Goal: Task Accomplishment & Management: Complete application form

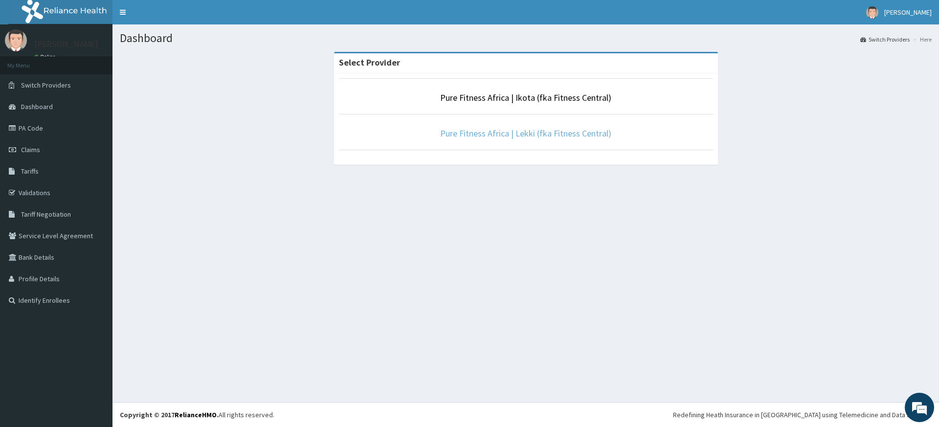
click at [514, 133] on link "Pure Fitness Africa | Lekki (fka Fitness Central)" at bounding box center [525, 133] width 171 height 11
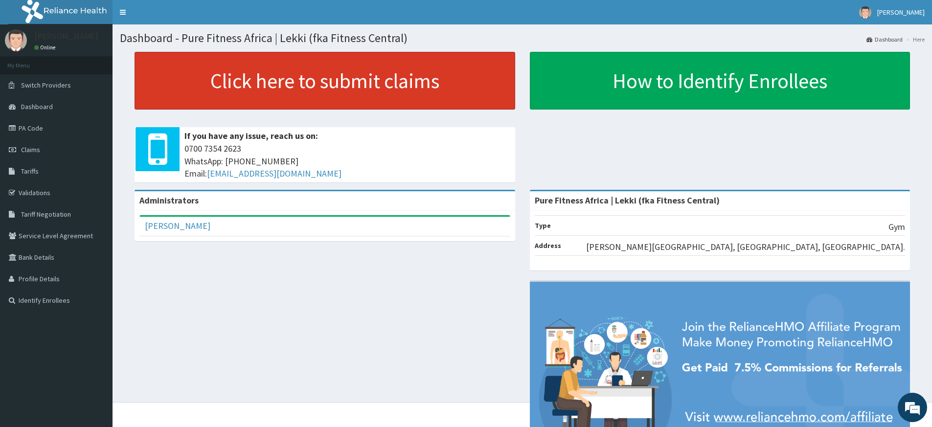
click at [420, 73] on link "Click here to submit claims" at bounding box center [324, 81] width 380 height 58
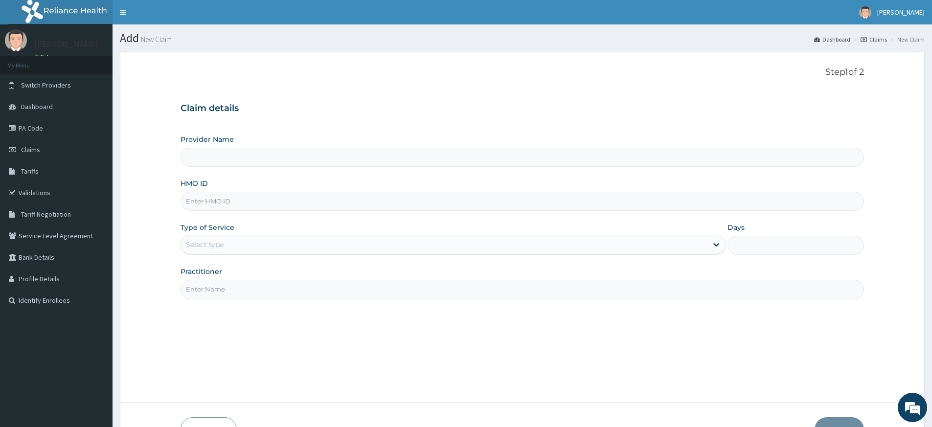
click at [194, 201] on input "HMO ID" at bounding box center [521, 201] width 683 height 19
type input "Pure Fitness Africa | Lekki (fka Fitness Central)"
type input "1"
type input "PWC/10430/A"
click at [243, 294] on input "Practitioner" at bounding box center [521, 289] width 683 height 19
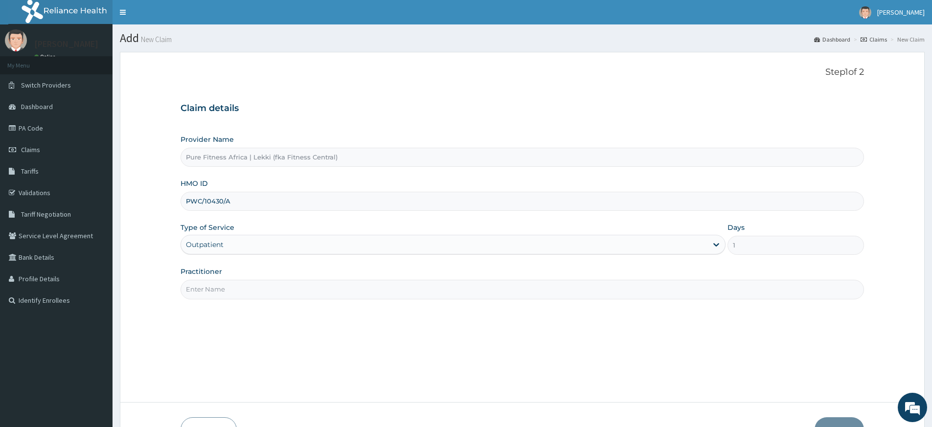
type input "pure fitness africa"
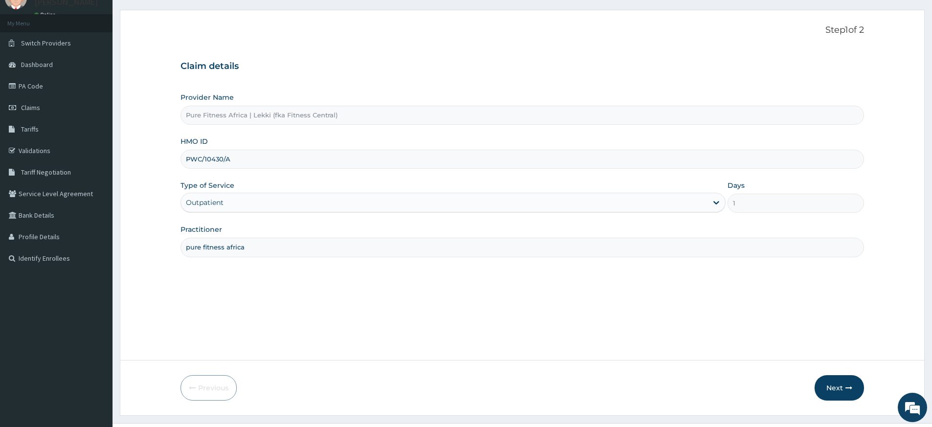
scroll to position [63, 0]
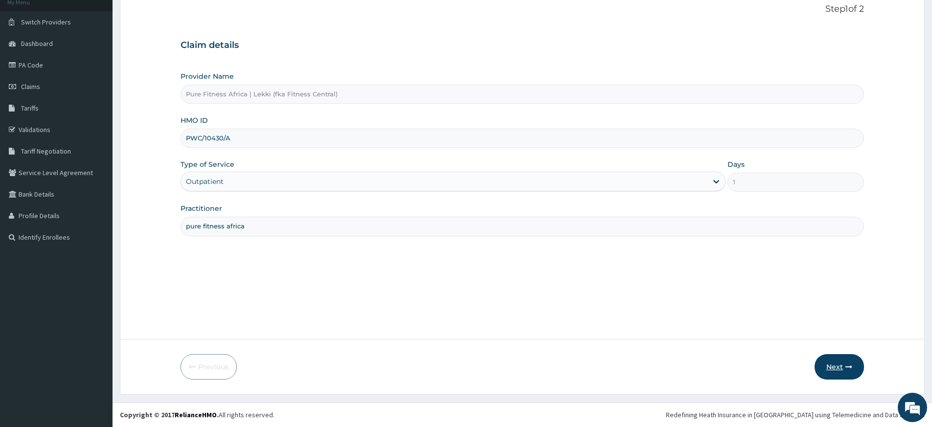
click at [850, 371] on button "Next" at bounding box center [838, 366] width 49 height 25
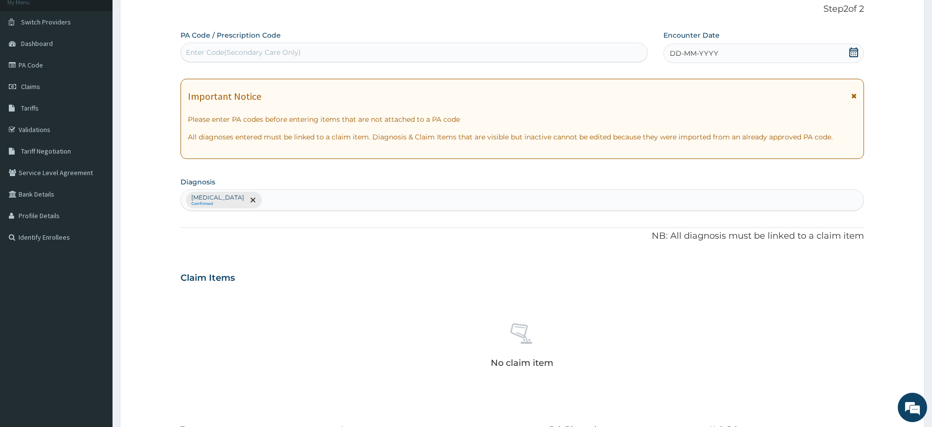
click at [489, 47] on div "Enter Code(Secondary Care Only)" at bounding box center [414, 52] width 466 height 16
type input "PA/0AACC5"
click at [857, 53] on icon at bounding box center [853, 52] width 9 height 10
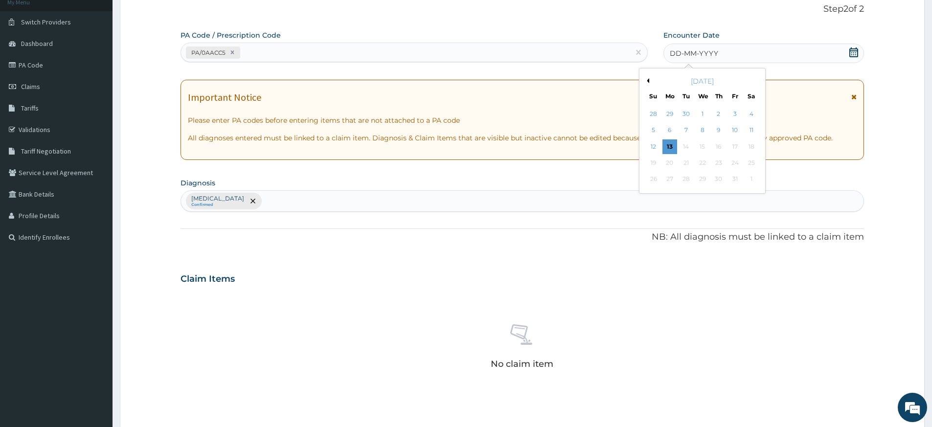
click at [669, 147] on div "13" at bounding box center [669, 146] width 15 height 15
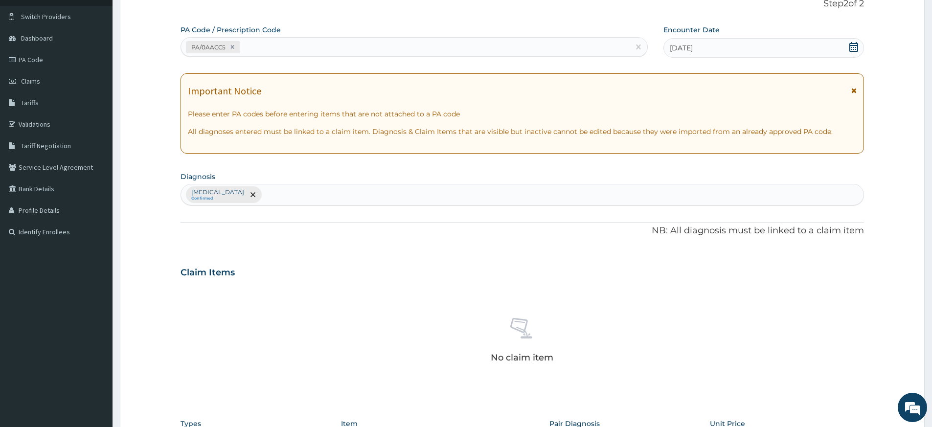
scroll to position [268, 0]
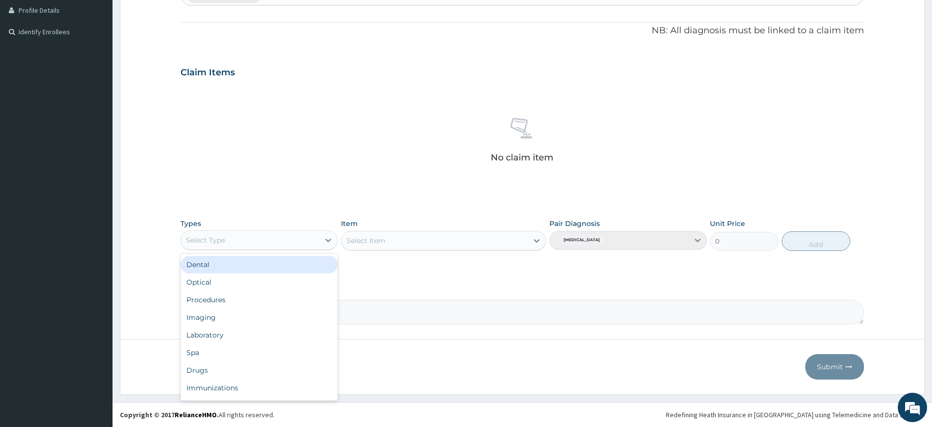
click at [272, 241] on div "Select Type" at bounding box center [250, 240] width 138 height 16
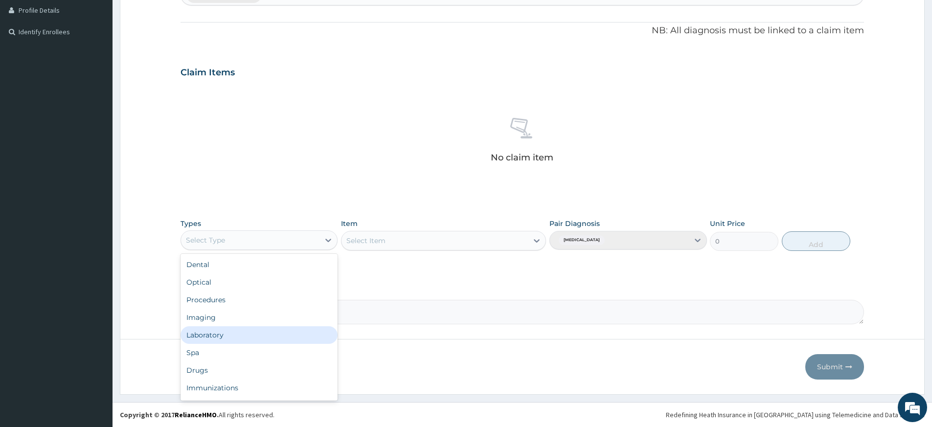
scroll to position [33, 0]
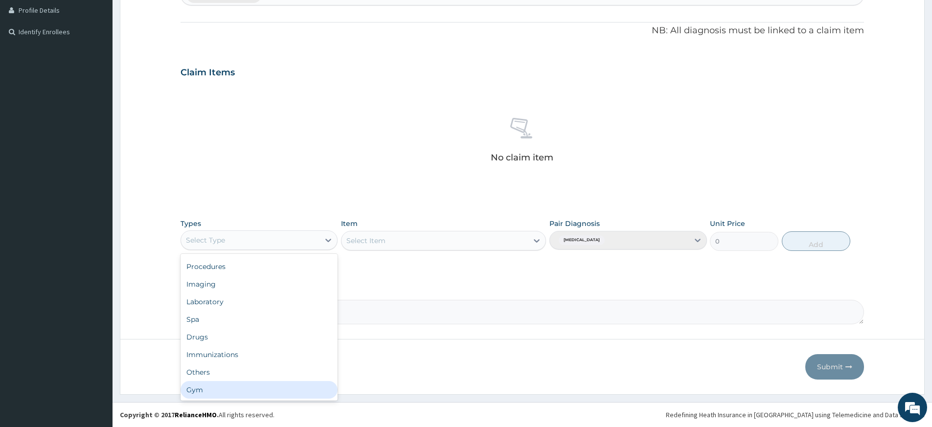
drag, startPoint x: 191, startPoint y: 391, endPoint x: 282, endPoint y: 354, distance: 98.3
click at [192, 391] on div "Gym" at bounding box center [258, 390] width 157 height 18
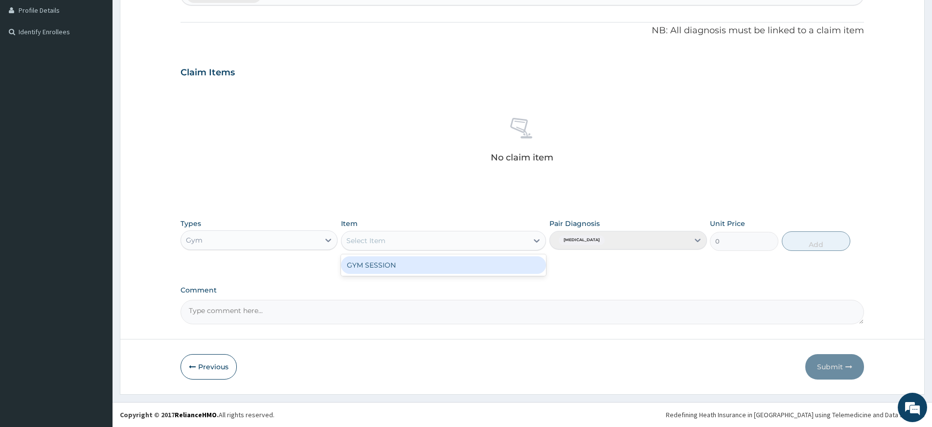
click at [508, 237] on div "Select Item" at bounding box center [434, 241] width 186 height 16
click at [498, 264] on div "GYM SESSION" at bounding box center [443, 265] width 205 height 18
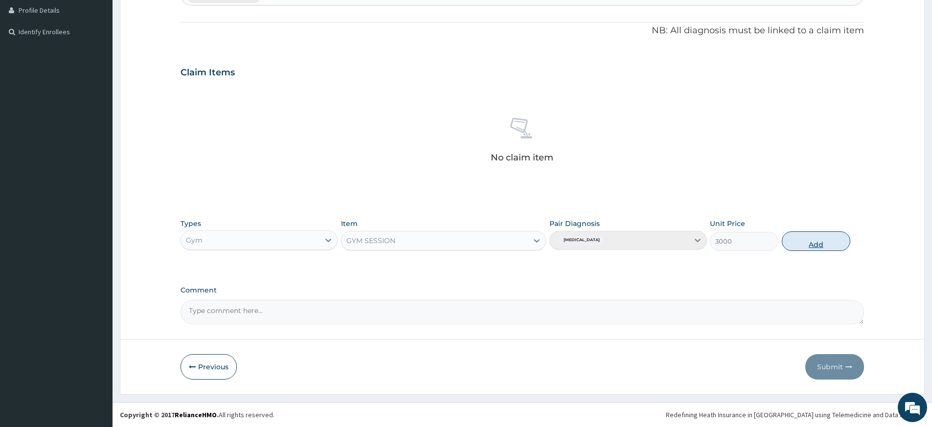
click at [833, 241] on button "Add" at bounding box center [815, 241] width 68 height 20
type input "0"
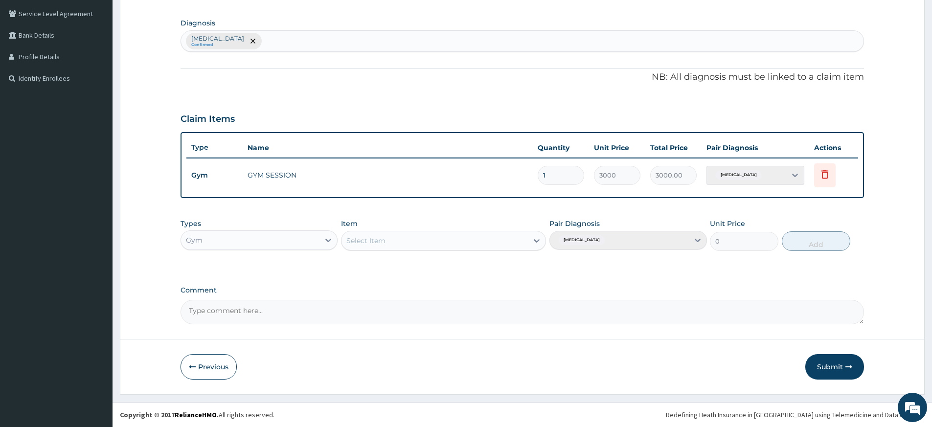
click at [836, 363] on button "Submit" at bounding box center [834, 366] width 59 height 25
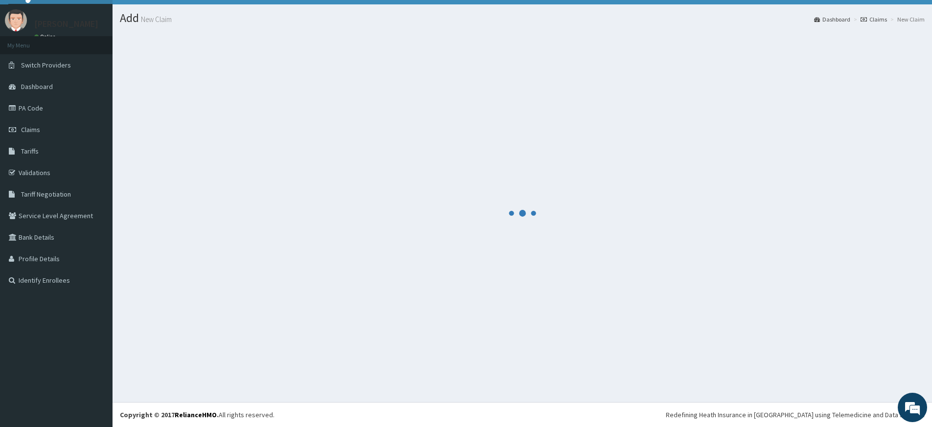
scroll to position [20, 0]
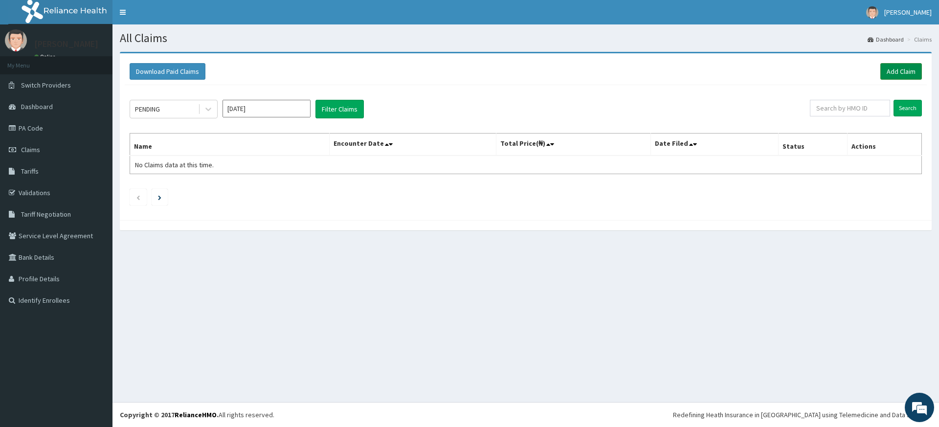
click at [896, 68] on link "Add Claim" at bounding box center [901, 71] width 42 height 17
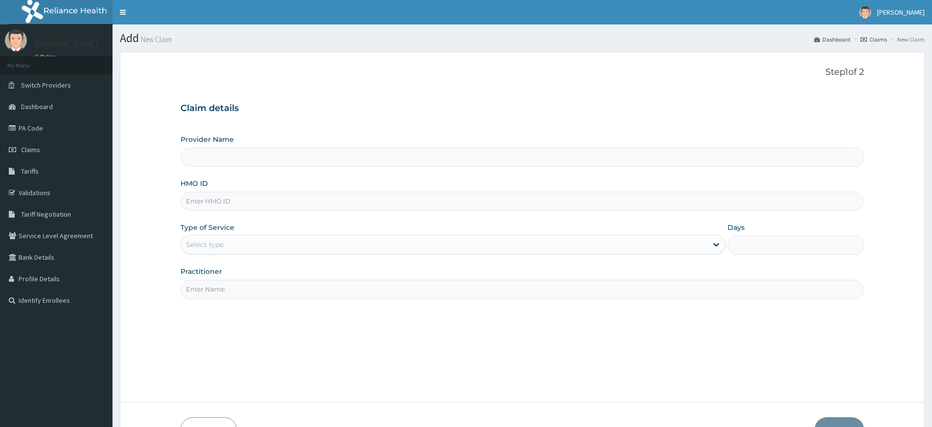
click at [224, 294] on input "Practitioner" at bounding box center [521, 289] width 683 height 19
type input "pure fitness africa"
type input "Pure Fitness Africa | Lekki (fka Fitness Central)"
type input "1"
click at [262, 202] on input "HMO ID" at bounding box center [521, 201] width 683 height 19
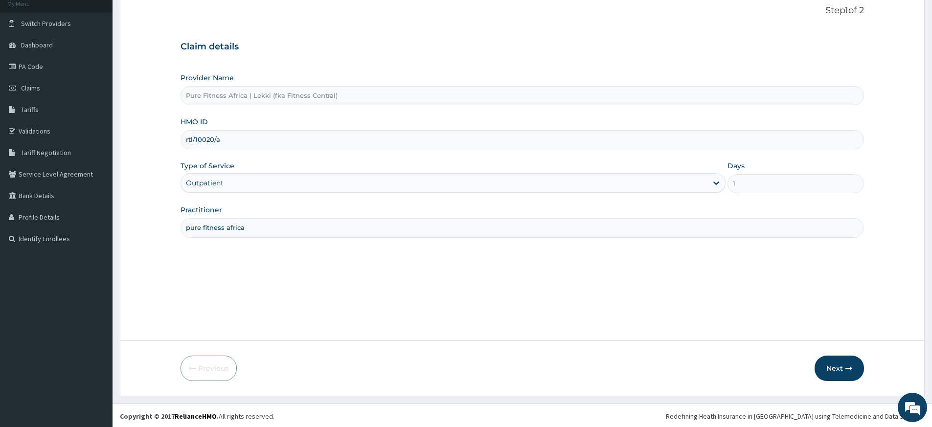
scroll to position [63, 0]
type input "rtl/10020/a"
click at [829, 366] on button "Next" at bounding box center [838, 366] width 49 height 25
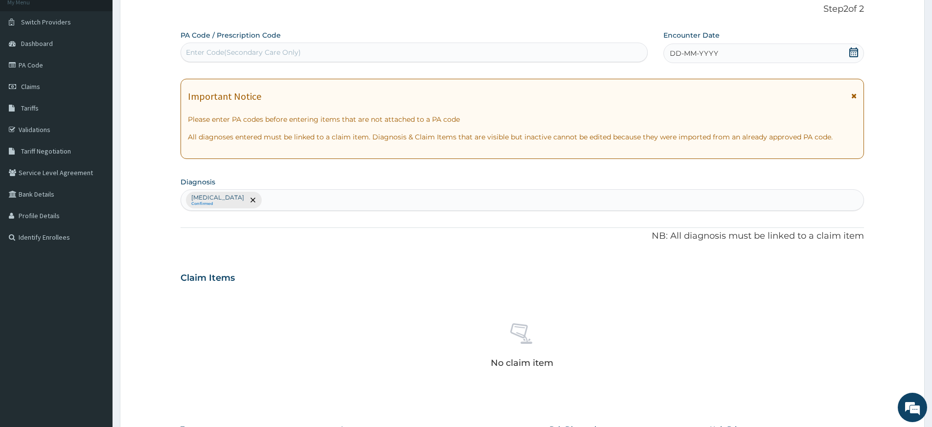
click at [852, 49] on icon at bounding box center [853, 52] width 10 height 10
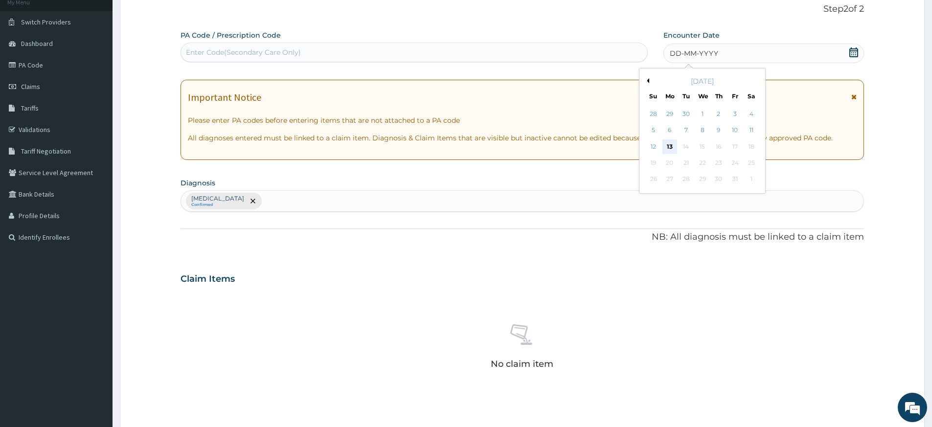
click at [665, 145] on div "13" at bounding box center [669, 146] width 15 height 15
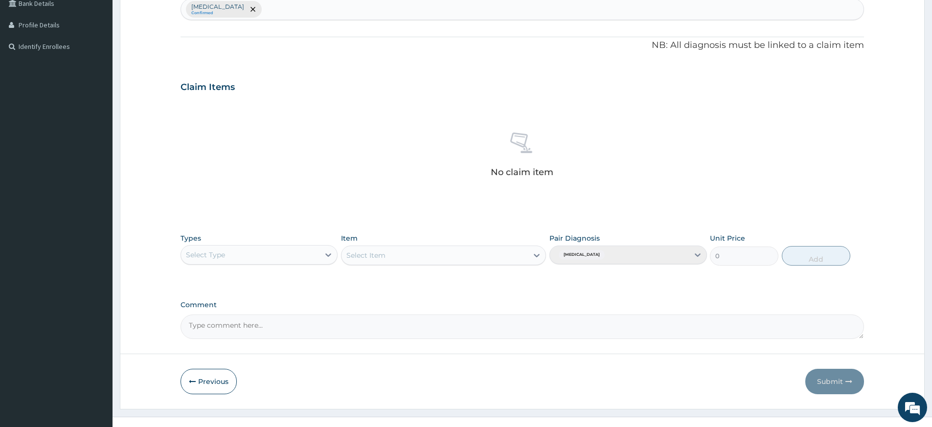
scroll to position [268, 0]
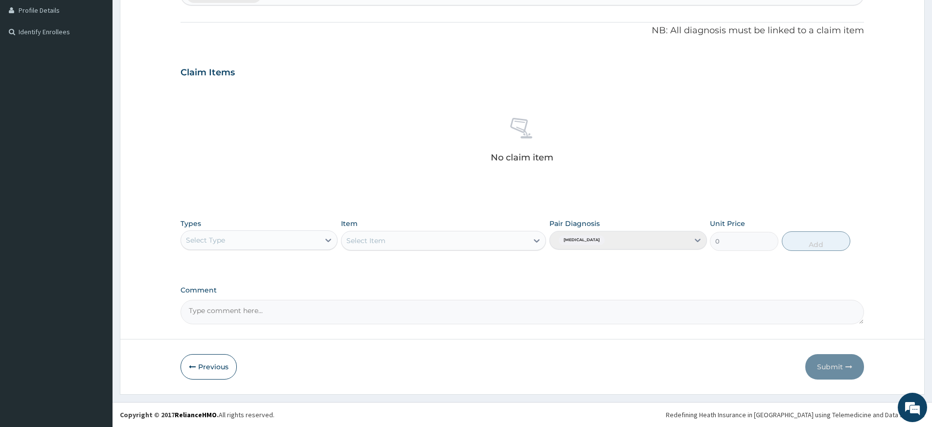
click at [262, 232] on div "Select Type" at bounding box center [250, 240] width 138 height 16
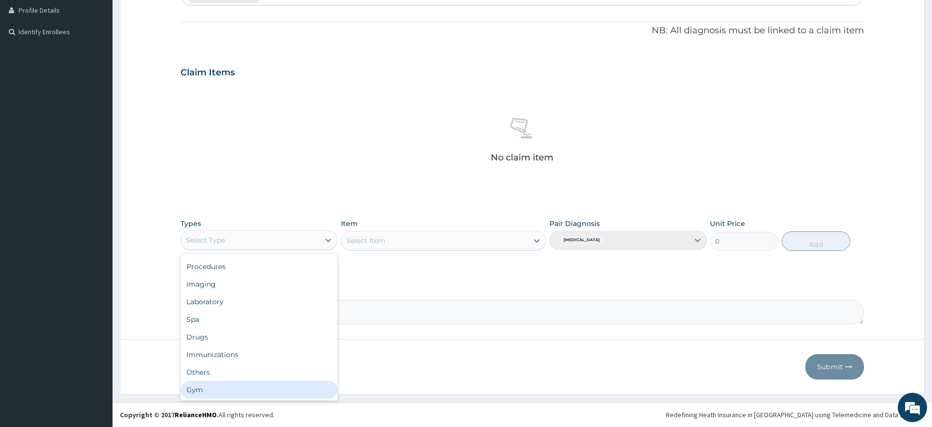
click at [223, 388] on div "Gym" at bounding box center [258, 390] width 157 height 18
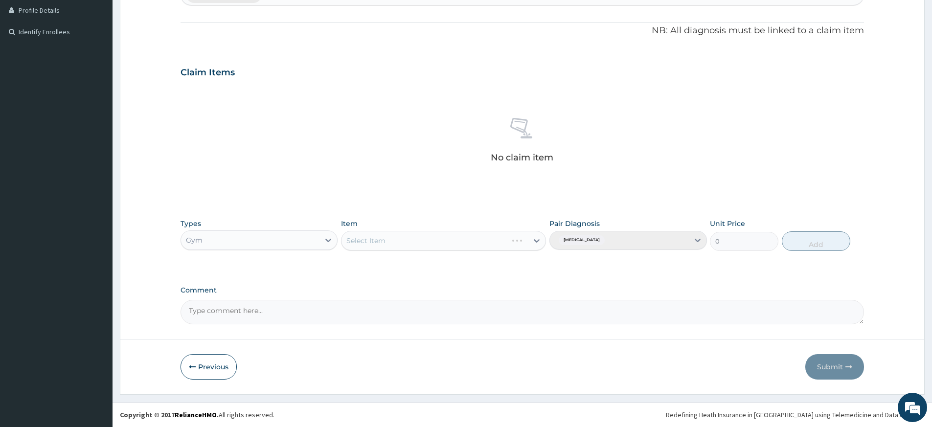
click at [475, 241] on div "Select Item" at bounding box center [443, 241] width 205 height 20
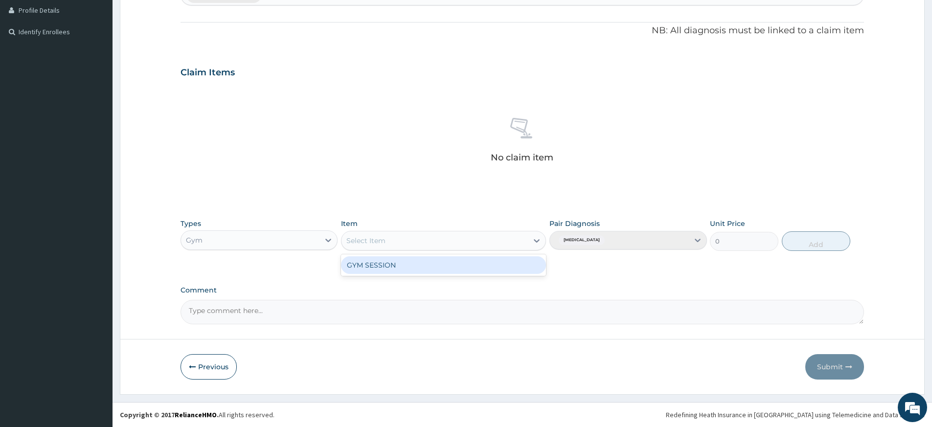
click at [475, 241] on div "Select Item" at bounding box center [434, 241] width 186 height 16
click at [471, 265] on div "GYM SESSION" at bounding box center [443, 265] width 205 height 18
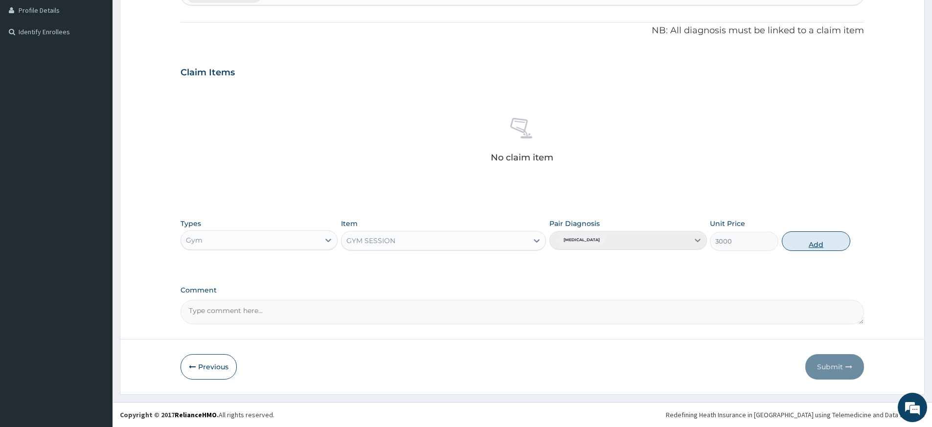
click at [825, 239] on button "Add" at bounding box center [815, 241] width 68 height 20
type input "0"
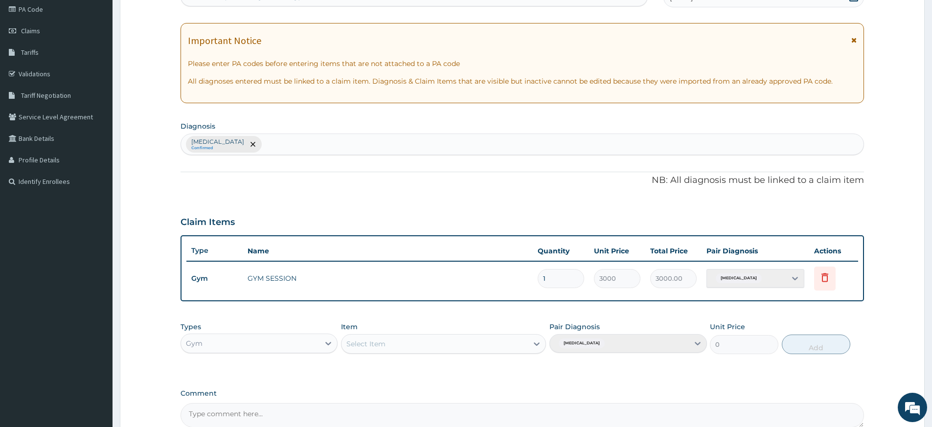
scroll to position [0, 0]
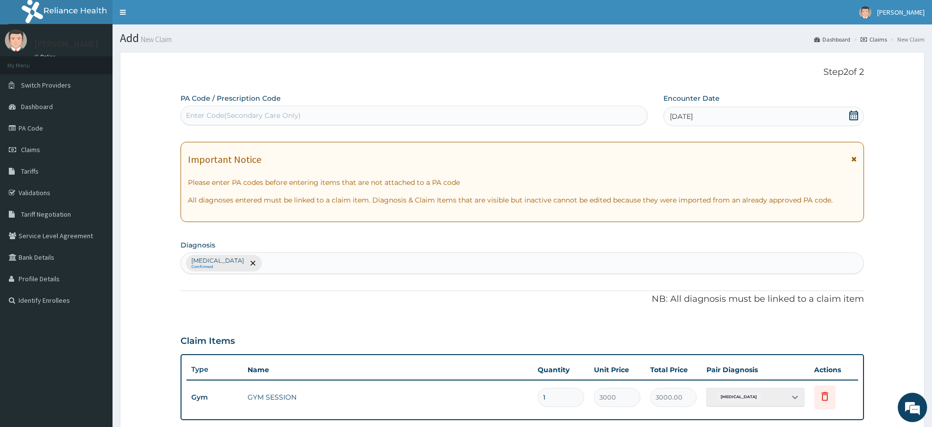
click at [352, 115] on div "Enter Code(Secondary Care Only)" at bounding box center [414, 116] width 466 height 16
type input "PA/2A08D5"
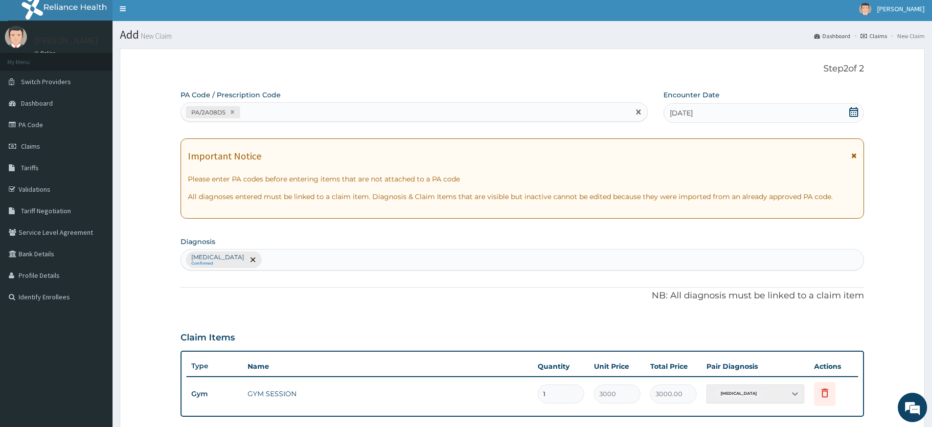
scroll to position [222, 0]
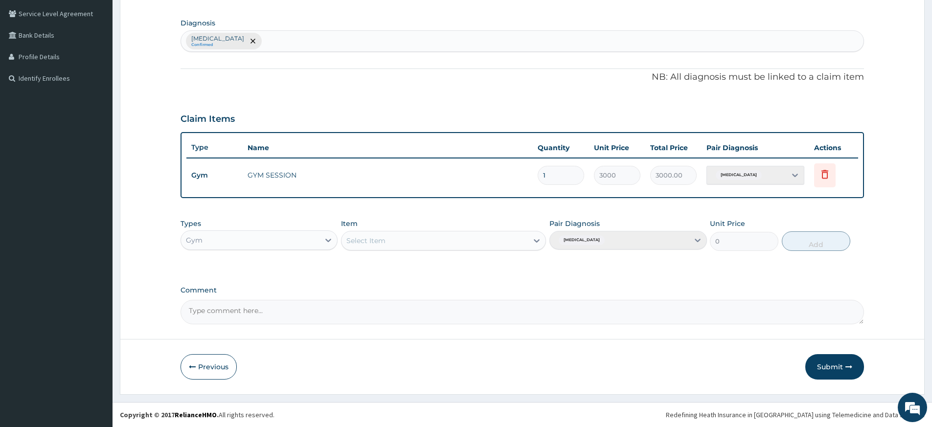
click at [833, 360] on button "Submit" at bounding box center [834, 366] width 59 height 25
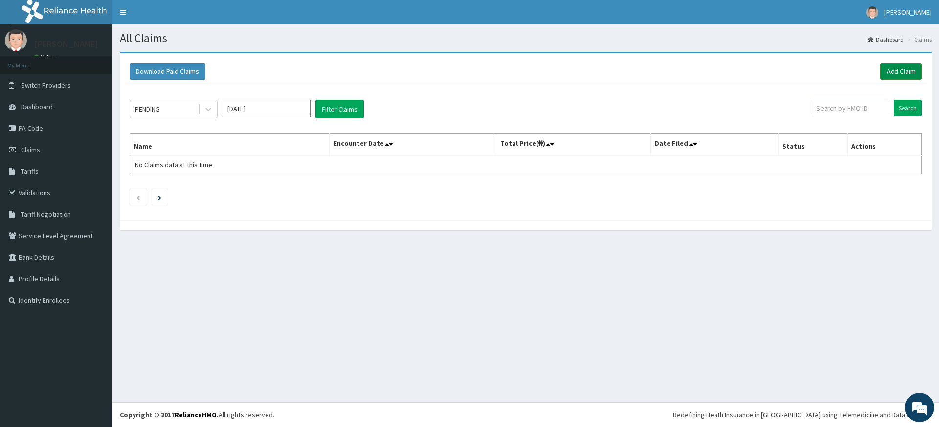
click at [901, 69] on link "Add Claim" at bounding box center [901, 71] width 42 height 17
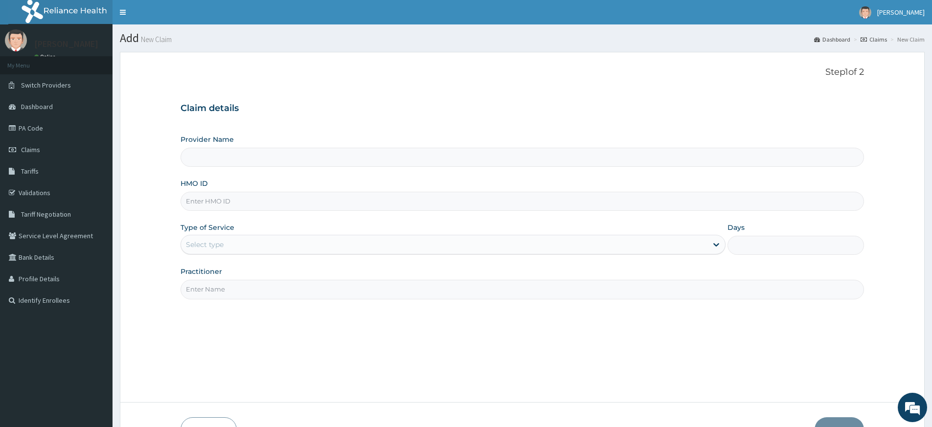
type input "Pure Fitness Africa | Lekki (fka Fitness Central)"
type input "1"
click at [214, 203] on input "HMO ID" at bounding box center [521, 201] width 683 height 19
type input "GBM/10034/A"
click at [300, 293] on input "Practitioner" at bounding box center [521, 289] width 683 height 19
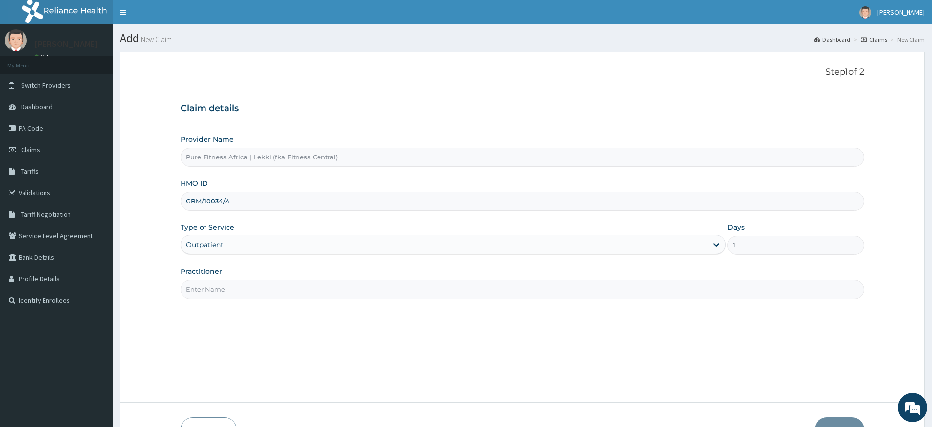
type input "pure fitness africa"
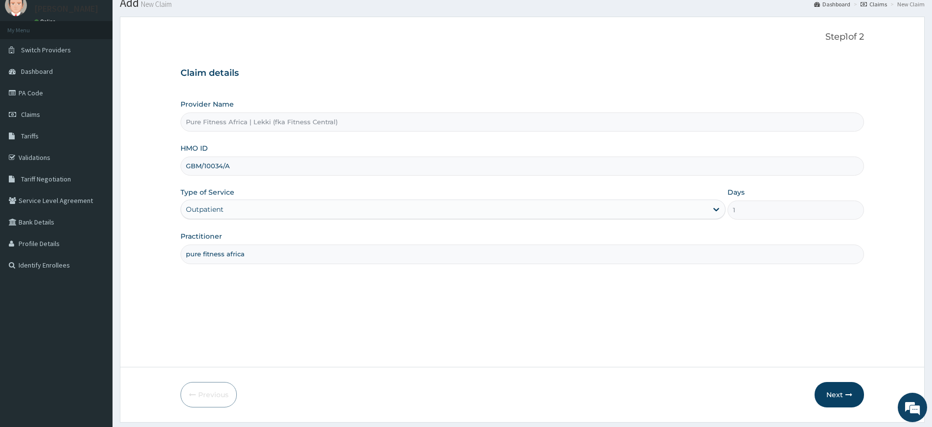
scroll to position [63, 0]
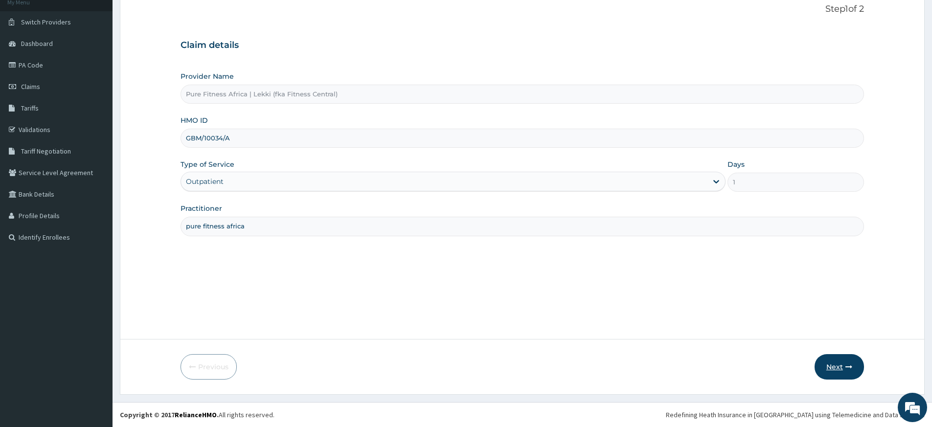
click at [833, 365] on button "Next" at bounding box center [838, 366] width 49 height 25
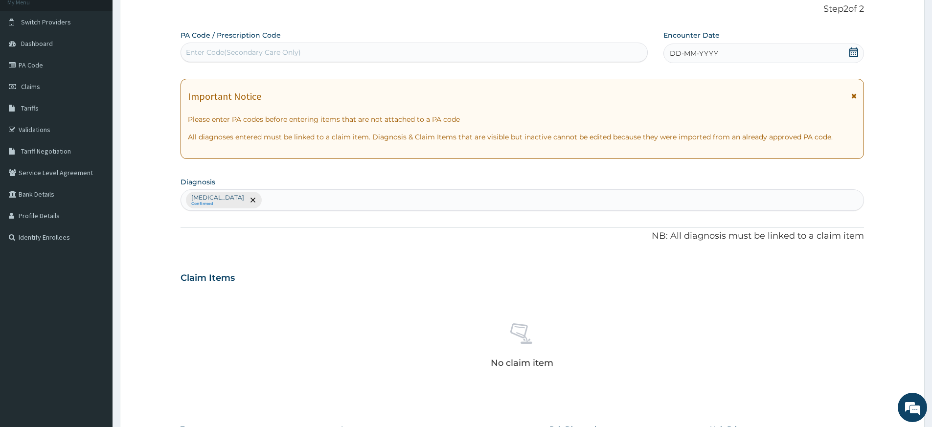
drag, startPoint x: 859, startPoint y: 51, endPoint x: 767, endPoint y: 59, distance: 92.2
click at [858, 51] on div "DD-MM-YYYY" at bounding box center [763, 54] width 200 height 20
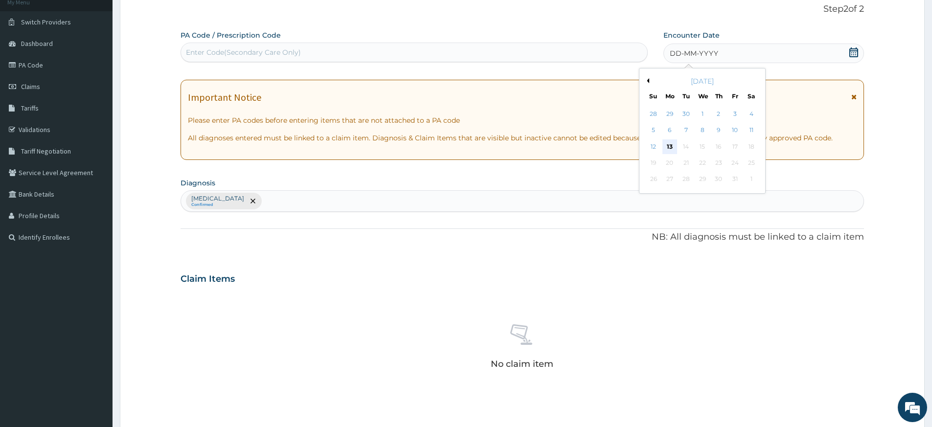
click at [667, 146] on div "13" at bounding box center [669, 146] width 15 height 15
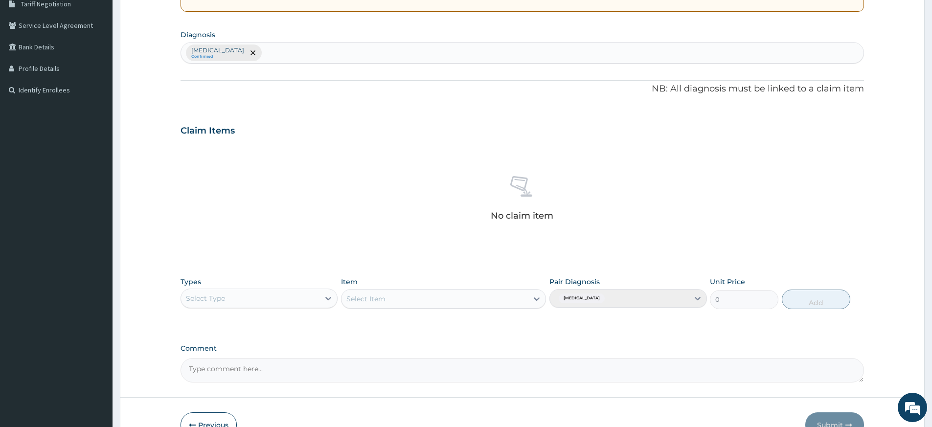
scroll to position [268, 0]
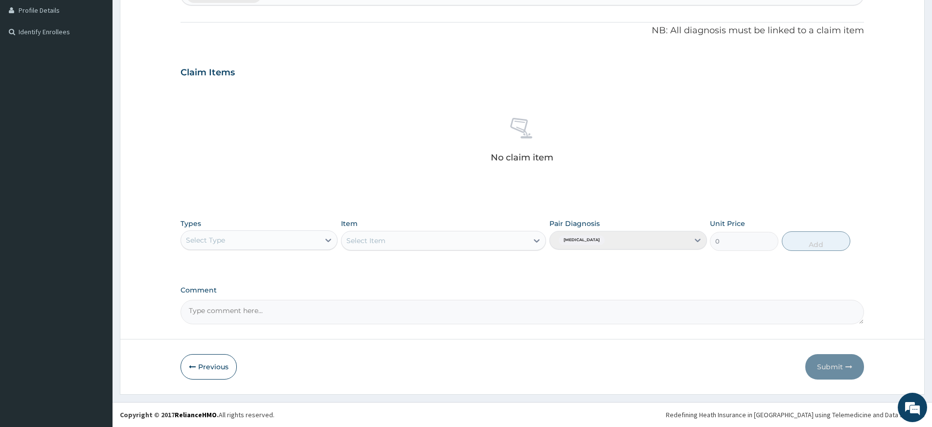
click at [253, 238] on div "Select Type" at bounding box center [250, 240] width 138 height 16
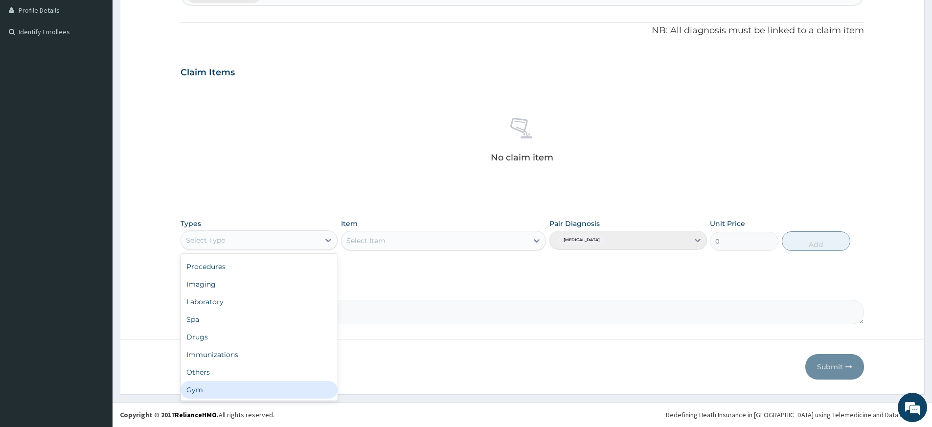
click at [195, 386] on div "Gym" at bounding box center [258, 390] width 157 height 18
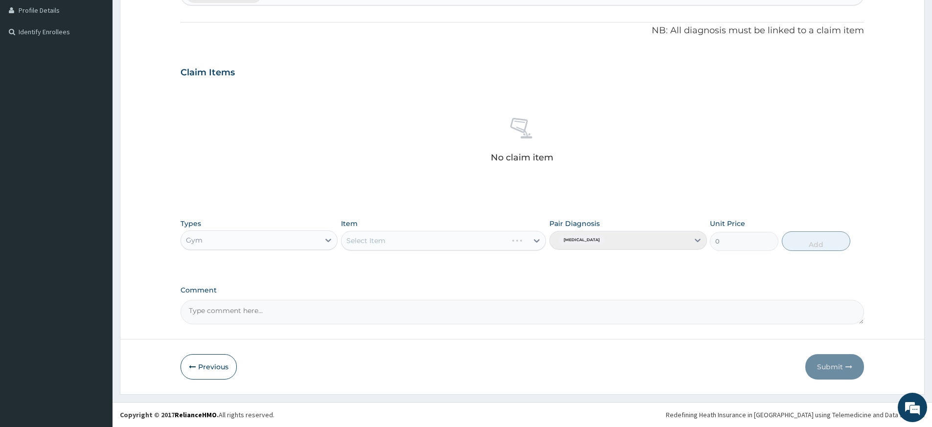
click at [408, 233] on div "Select Item" at bounding box center [443, 241] width 205 height 20
click at [407, 240] on div "Select Item" at bounding box center [434, 241] width 186 height 16
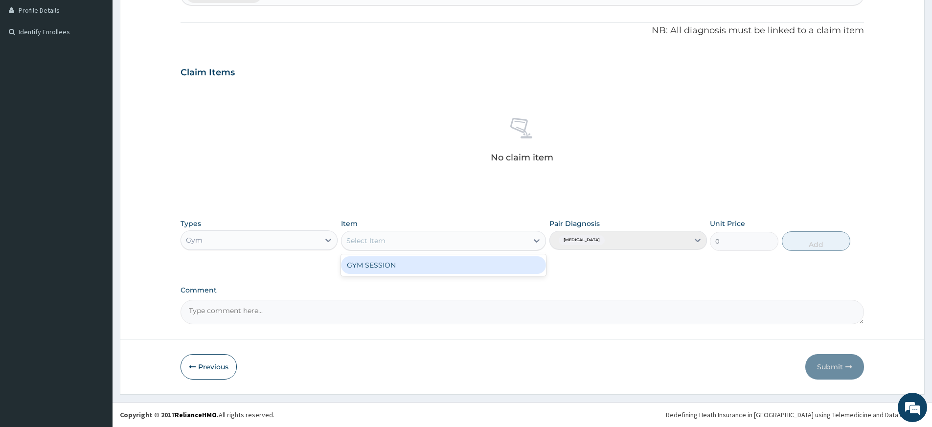
click at [407, 261] on div "GYM SESSION" at bounding box center [443, 265] width 205 height 18
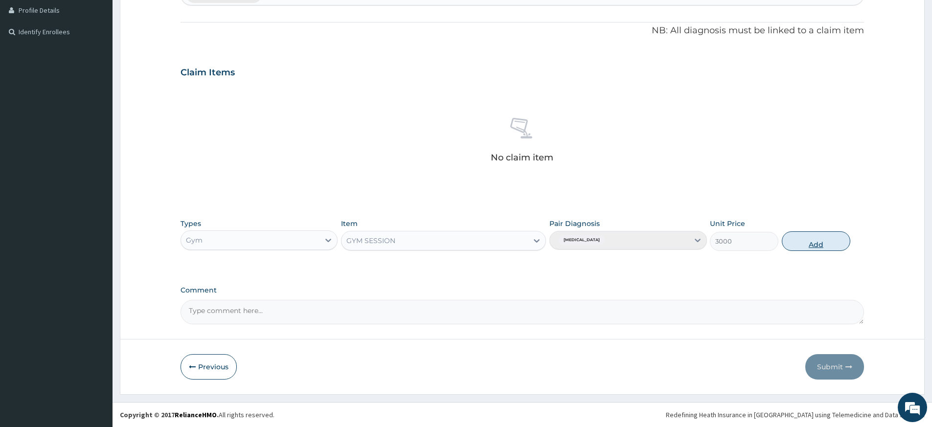
drag, startPoint x: 801, startPoint y: 237, endPoint x: 799, endPoint y: 242, distance: 5.3
click at [801, 239] on button "Add" at bounding box center [815, 241] width 68 height 20
type input "0"
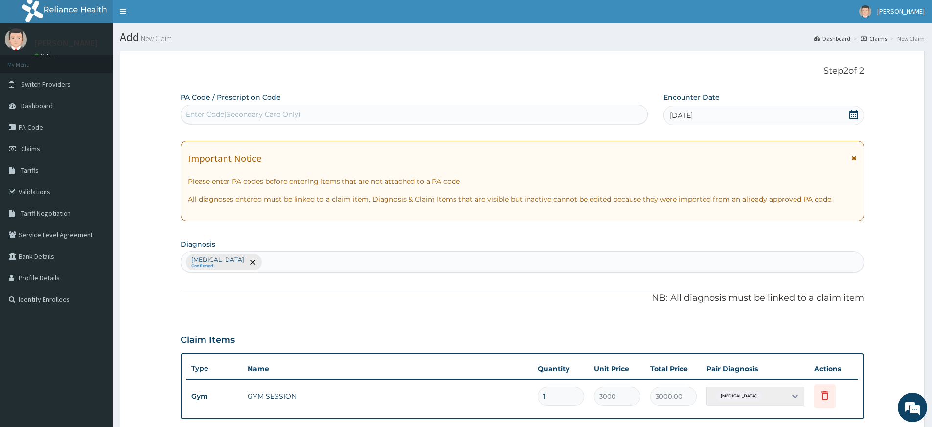
scroll to position [0, 0]
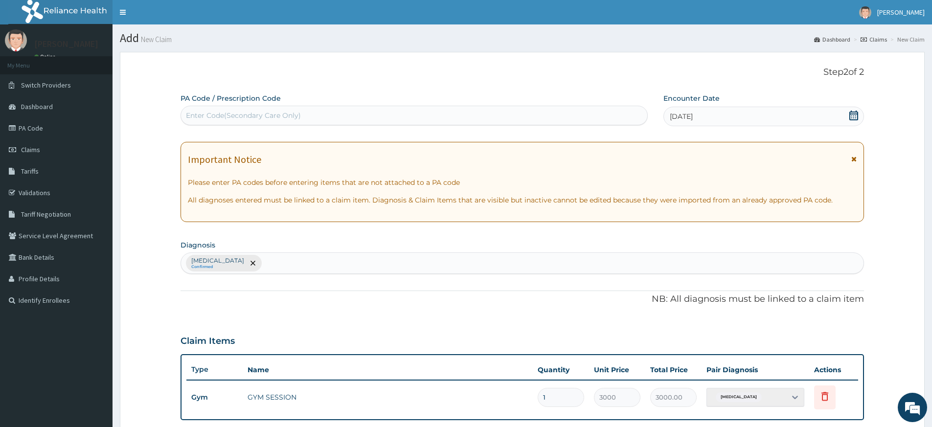
click at [390, 111] on div "Enter Code(Secondary Care Only)" at bounding box center [414, 116] width 466 height 16
type input "PA/4ADE0C"
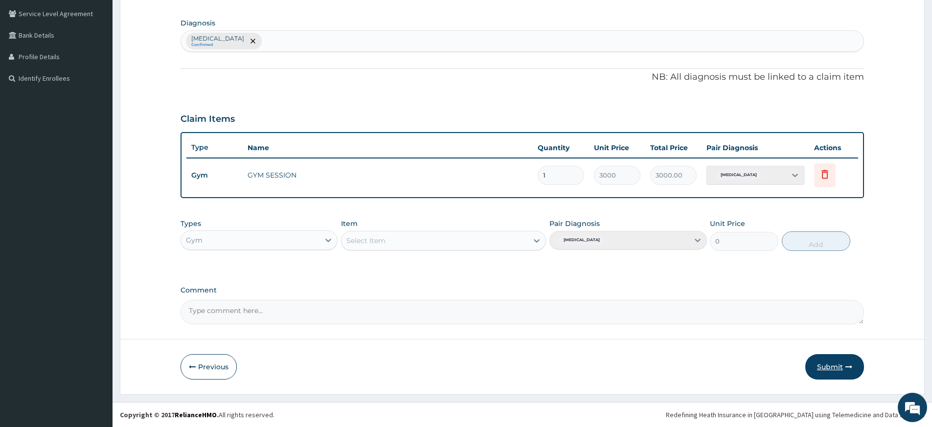
click at [816, 362] on button "Submit" at bounding box center [834, 366] width 59 height 25
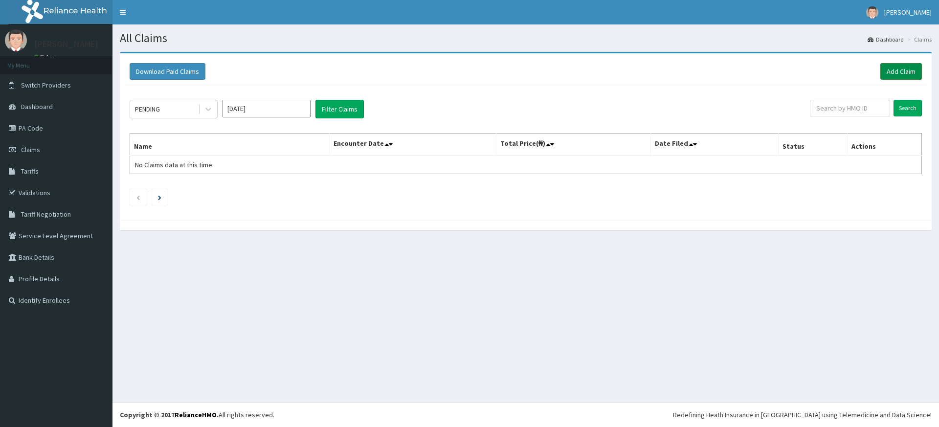
click at [899, 72] on link "Add Claim" at bounding box center [901, 71] width 42 height 17
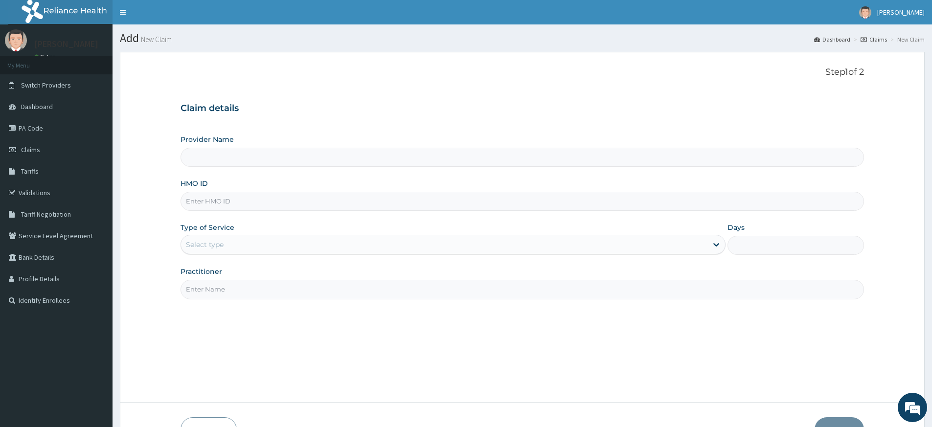
click at [239, 291] on input "Practitioner" at bounding box center [521, 289] width 683 height 19
type input "pure fitness africa"
type input "Pure Fitness Africa | Lekki (fka Fitness Central)"
type input "1"
click at [265, 200] on input "HMO ID" at bounding box center [521, 201] width 683 height 19
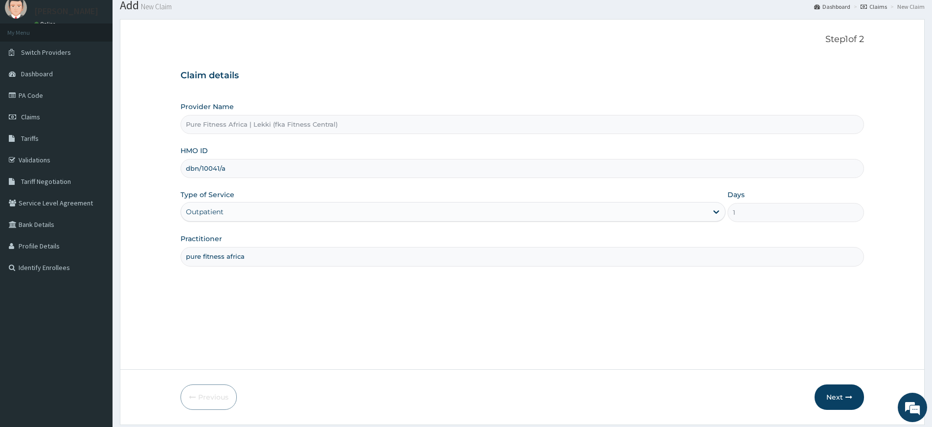
scroll to position [63, 0]
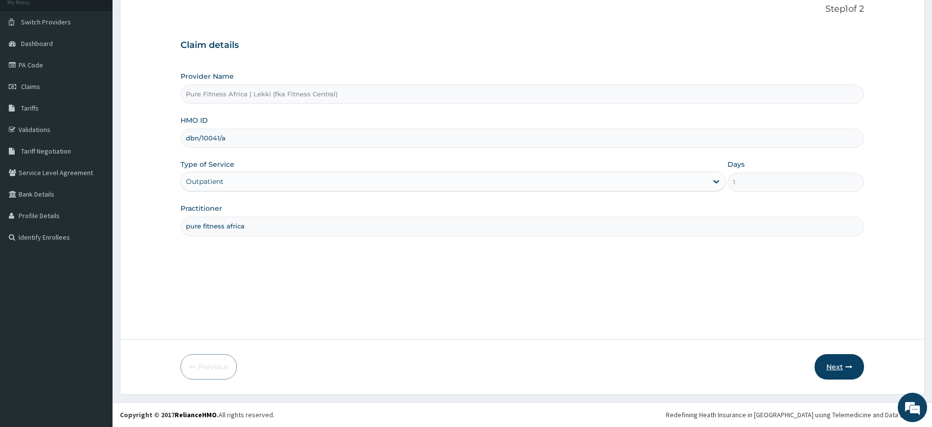
type input "dbn/10041/a"
click at [838, 372] on button "Next" at bounding box center [838, 366] width 49 height 25
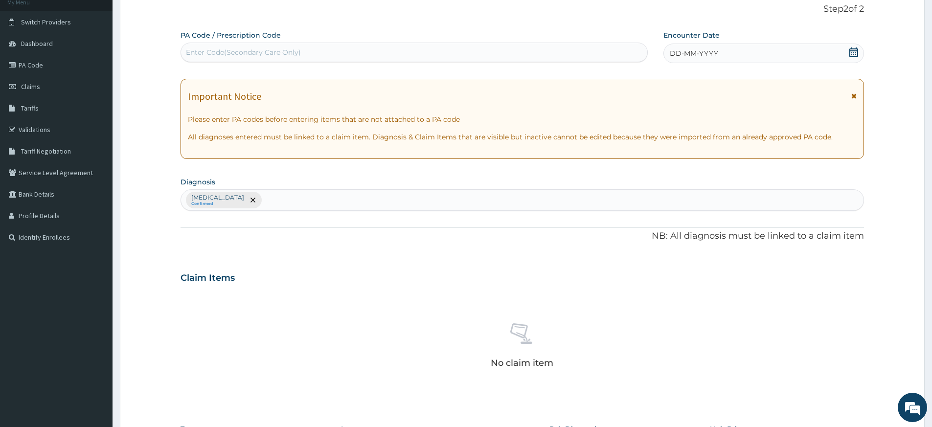
click at [854, 51] on icon at bounding box center [853, 52] width 9 height 10
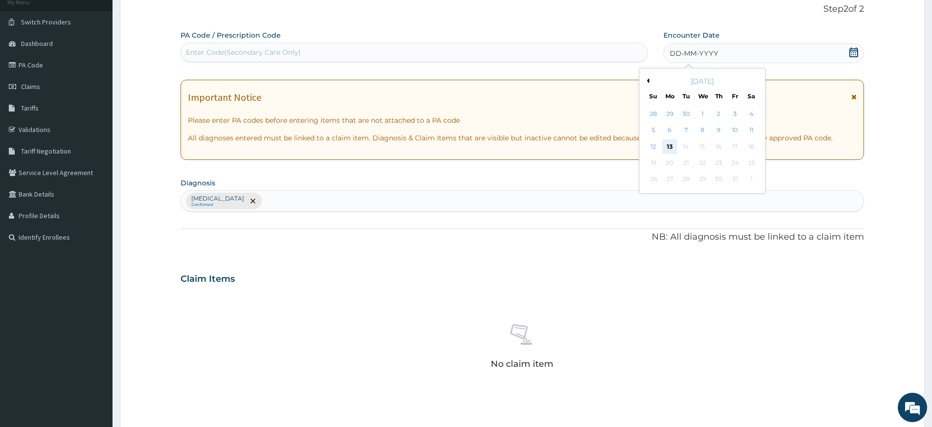
click at [672, 143] on div "13" at bounding box center [669, 146] width 15 height 15
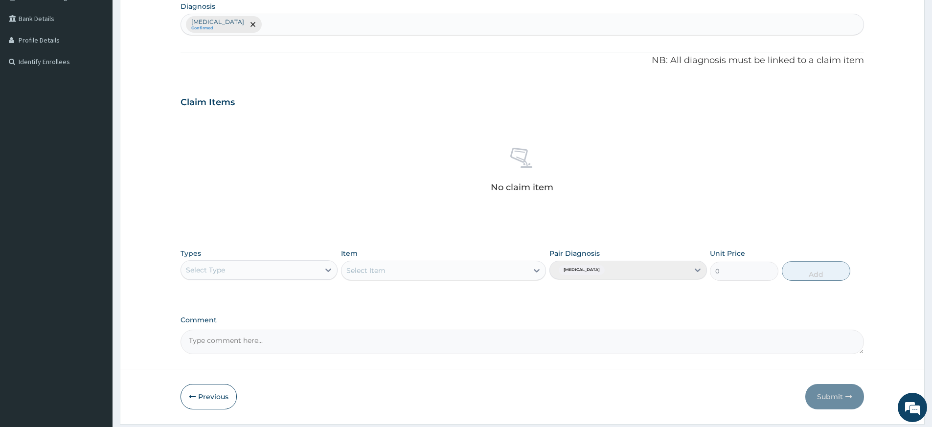
scroll to position [268, 0]
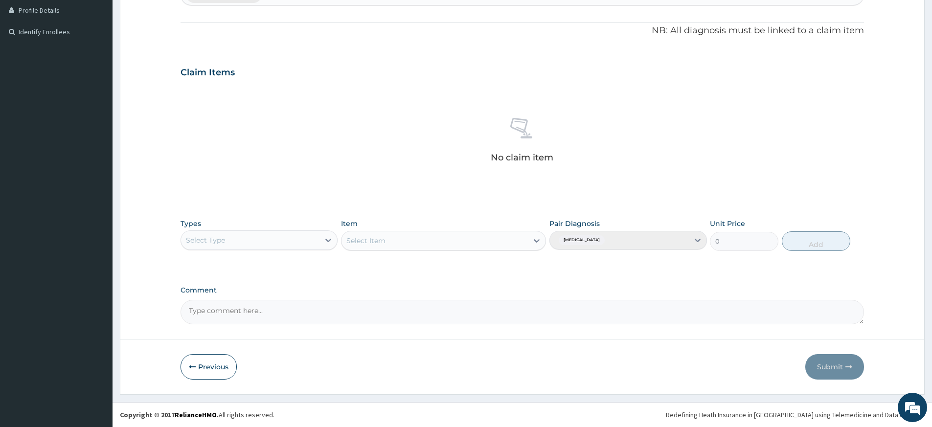
click at [249, 239] on div "Select Type" at bounding box center [250, 240] width 138 height 16
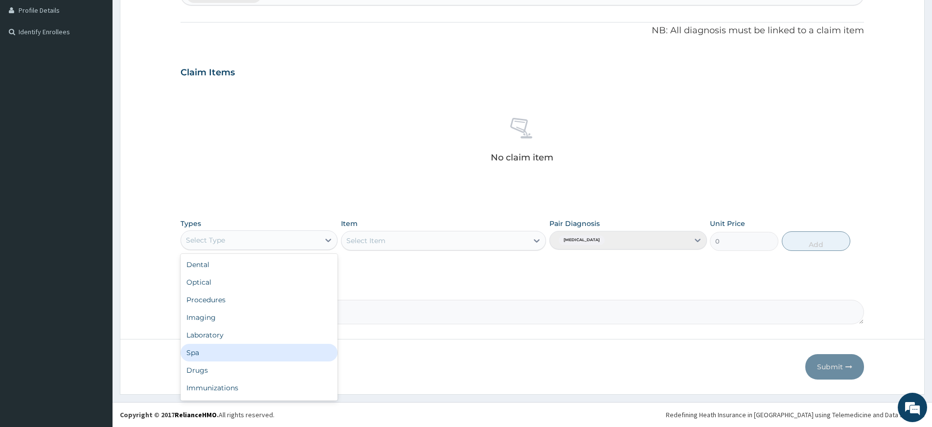
scroll to position [33, 0]
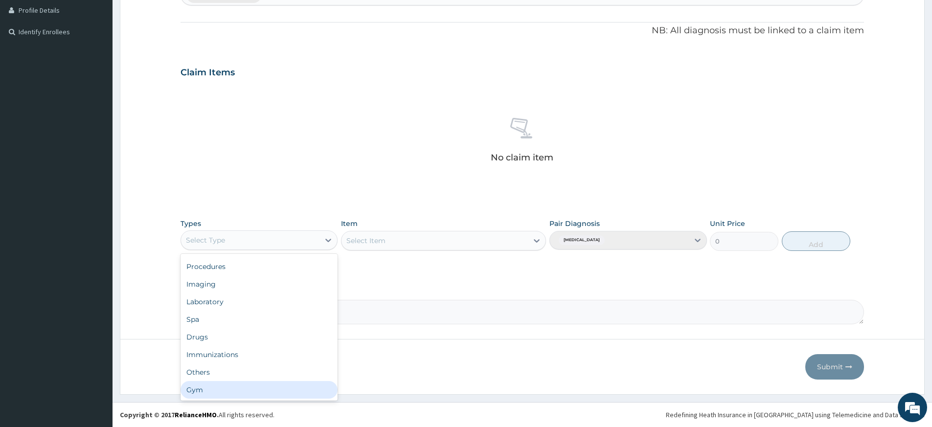
click at [229, 389] on div "Gym" at bounding box center [258, 390] width 157 height 18
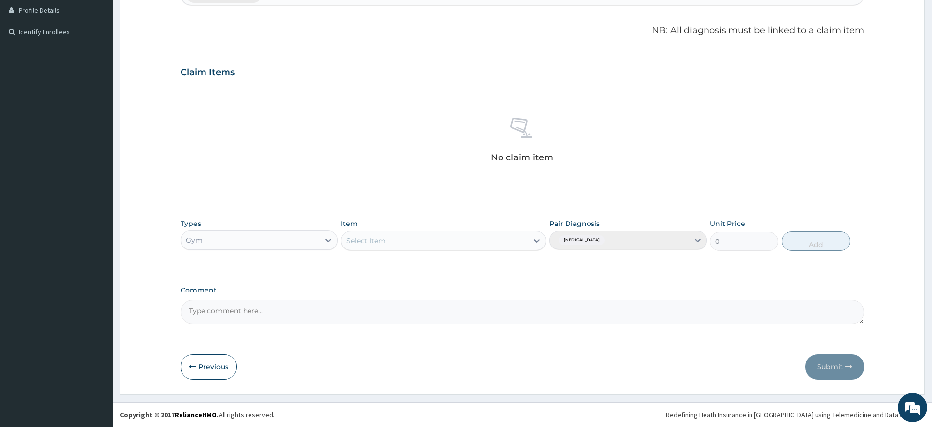
click at [485, 238] on div "Select Item" at bounding box center [434, 241] width 186 height 16
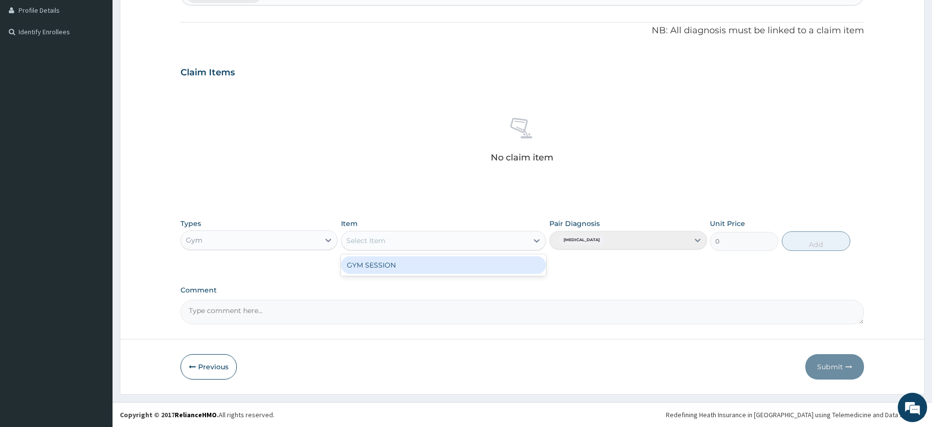
click at [469, 271] on div "GYM SESSION" at bounding box center [443, 265] width 205 height 18
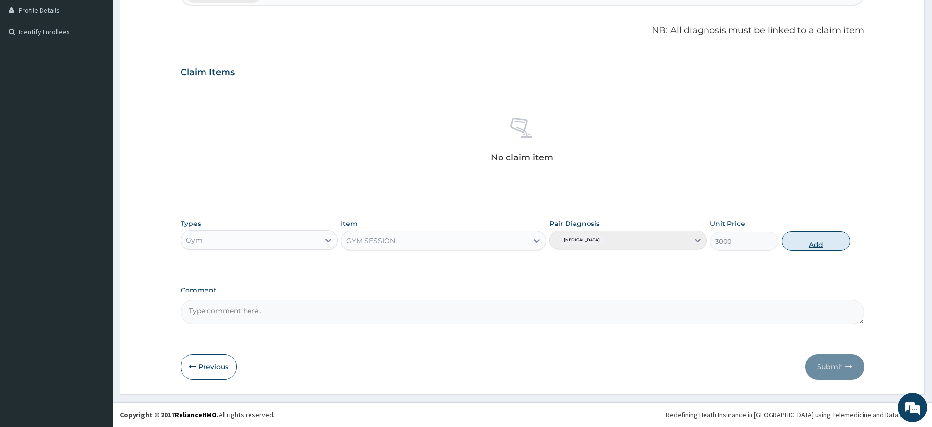
click at [800, 240] on button "Add" at bounding box center [815, 241] width 68 height 20
type input "0"
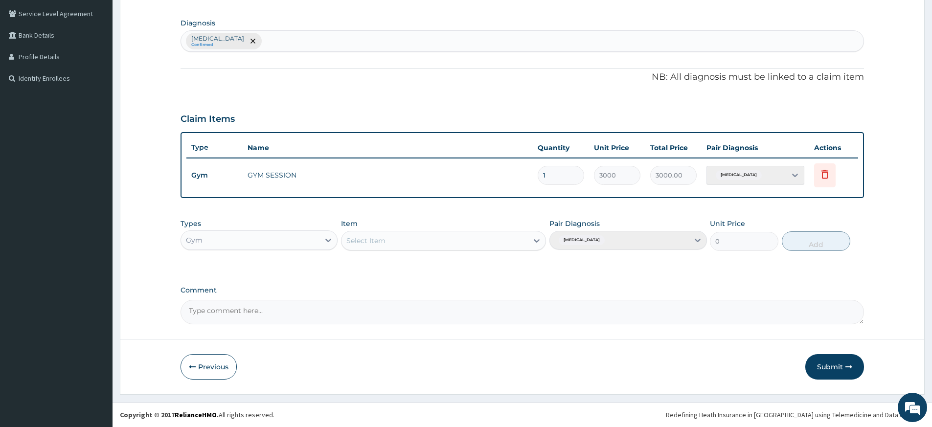
type input "2"
type input "6000.00"
type input "3"
type input "9000.00"
type input "4"
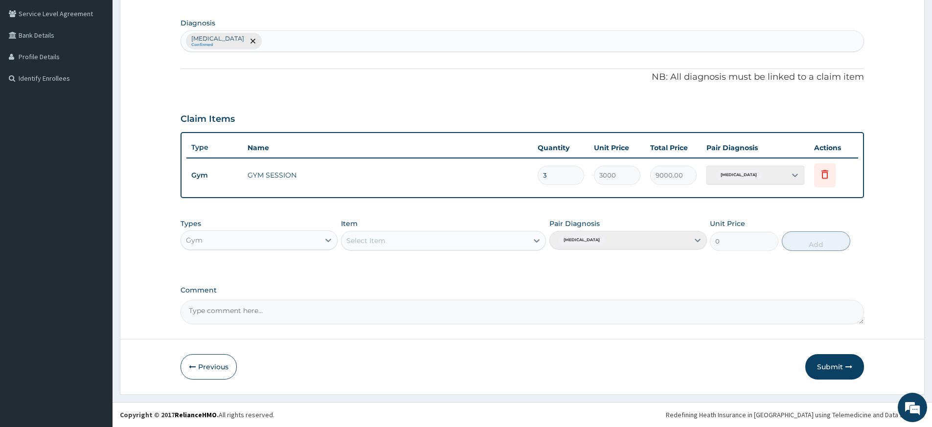
type input "12000.00"
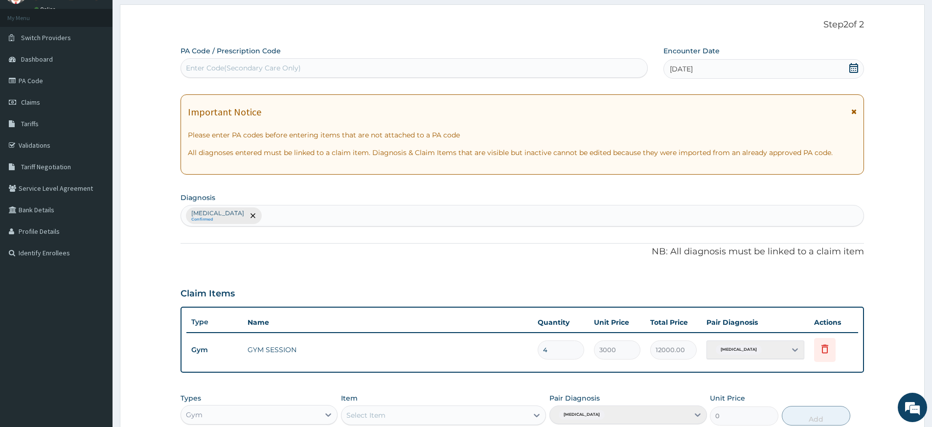
scroll to position [0, 0]
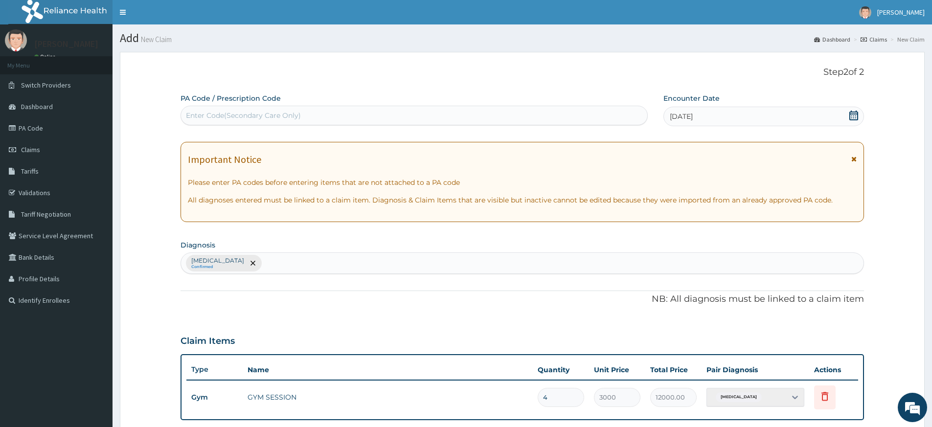
type input "4"
click at [383, 109] on div "Enter Code(Secondary Care Only)" at bounding box center [414, 116] width 466 height 16
type input "PA/54767F"
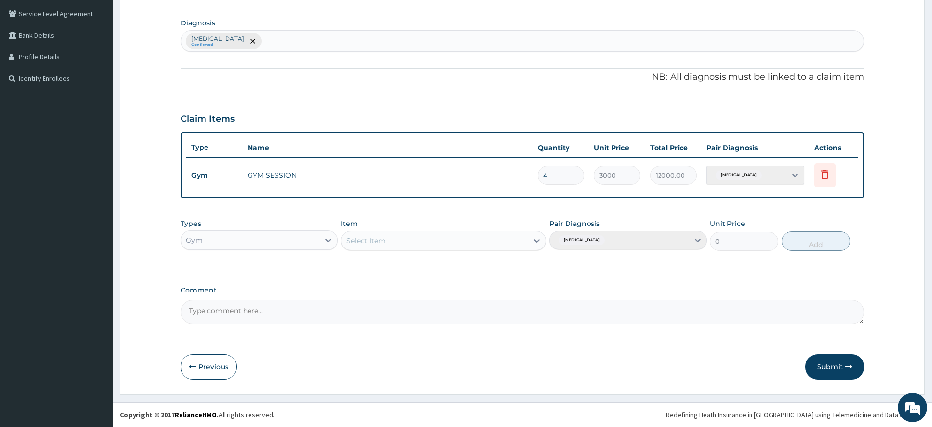
click at [825, 363] on button "Submit" at bounding box center [834, 366] width 59 height 25
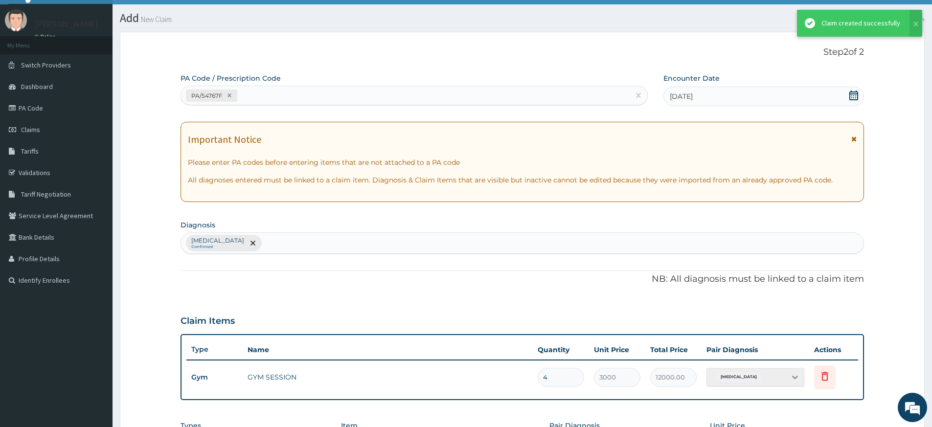
scroll to position [222, 0]
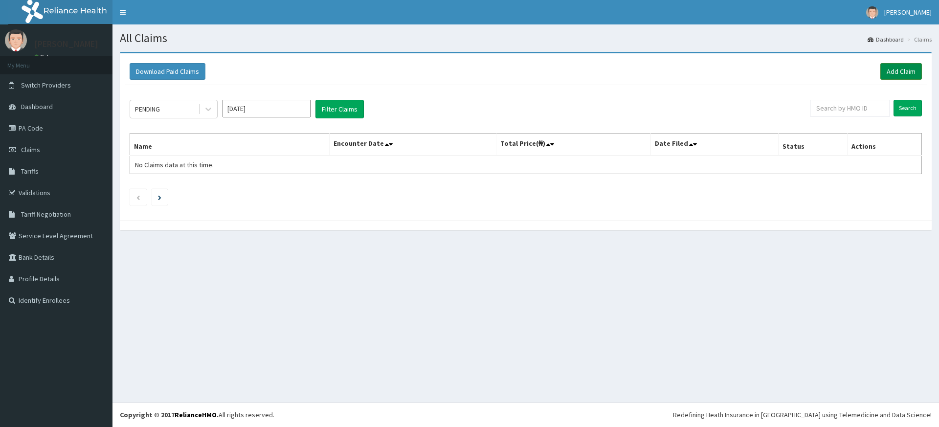
click at [908, 73] on link "Add Claim" at bounding box center [901, 71] width 42 height 17
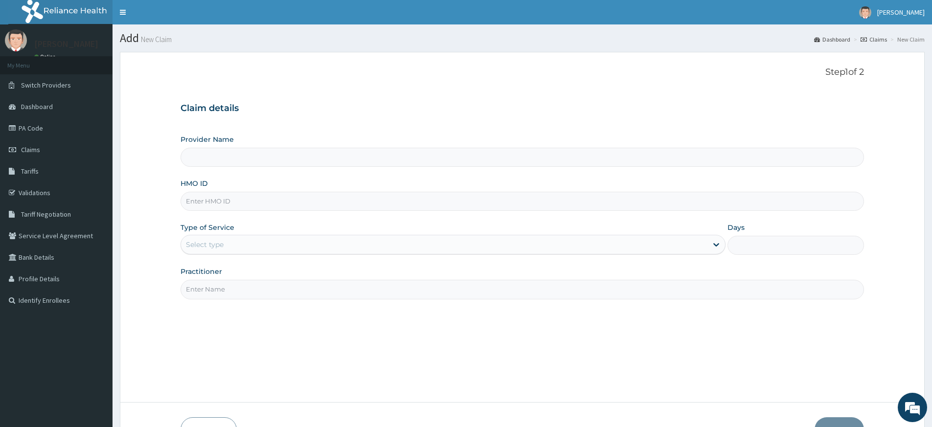
type input "Pure Fitness Africa | Lekki (fka Fitness Central)"
type input "1"
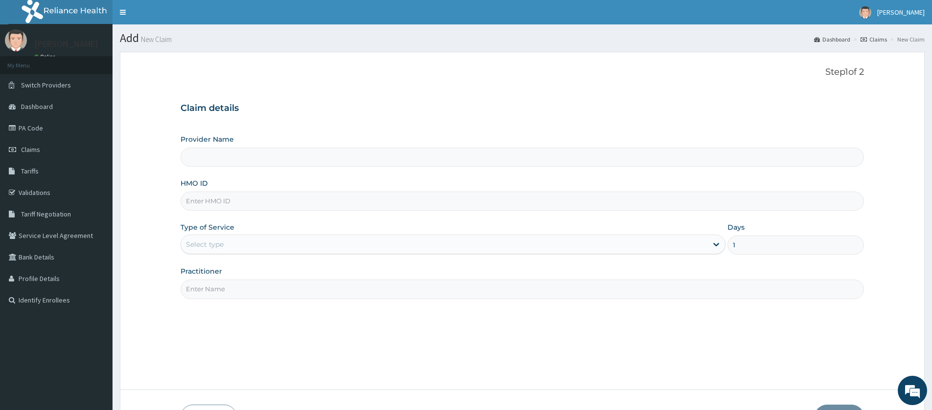
type input "Pure Fitness Africa | Lekki (fka Fitness Central)"
